Goal: Task Accomplishment & Management: Complete application form

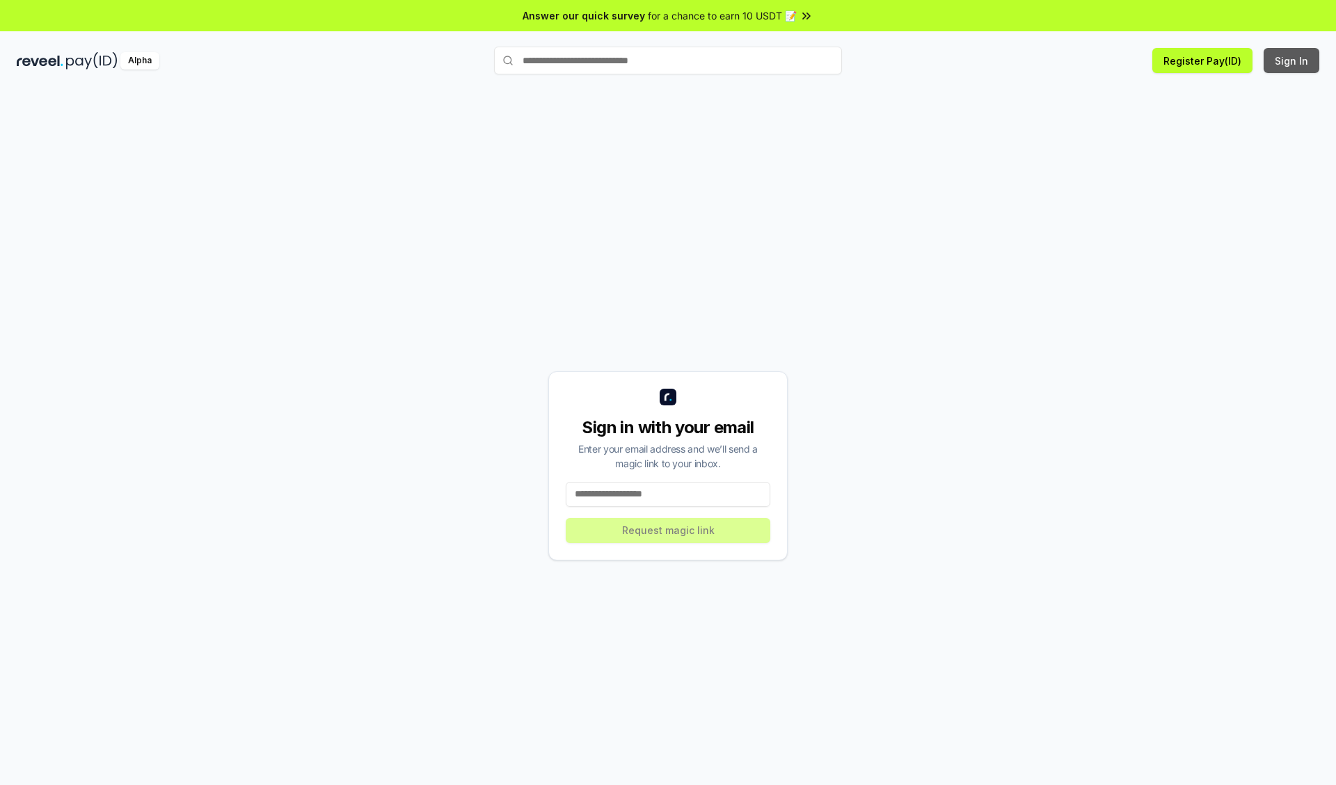
click at [1292, 61] on button "Sign In" at bounding box center [1291, 60] width 56 height 25
type input "**********"
click at [668, 530] on button "Request magic link" at bounding box center [668, 530] width 205 height 25
